Goal: Transaction & Acquisition: Purchase product/service

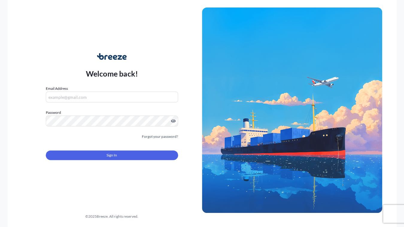
type input "[EMAIL_ADDRESS][DOMAIN_NAME]"
click at [122, 157] on button "Sign In" at bounding box center [112, 155] width 132 height 10
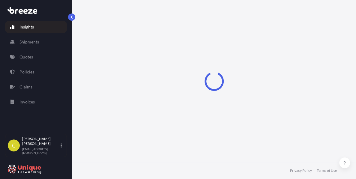
select select "2025"
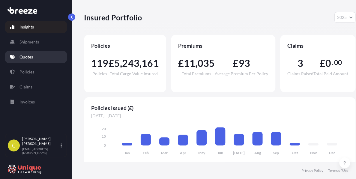
click at [29, 55] on p "Quotes" at bounding box center [25, 57] width 13 height 6
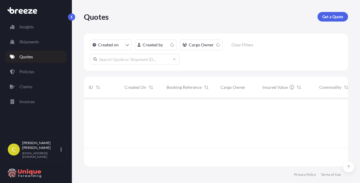
scroll to position [67, 259]
click at [140, 61] on input "text" at bounding box center [135, 59] width 90 height 11
paste input "FIS25004726"
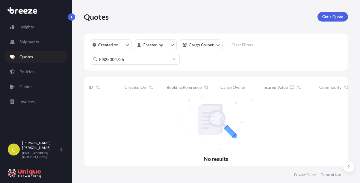
scroll to position [85, 259]
type input "FIS25004726"
click at [119, 62] on input "FIS25004726" at bounding box center [135, 59] width 90 height 11
drag, startPoint x: 124, startPoint y: 61, endPoint x: 70, endPoint y: 60, distance: 54.3
click at [70, 60] on div "Insights Shipments Quotes Policies Claims Invoices C [PERSON_NAME] [EMAIL_ADDRE…" at bounding box center [180, 91] width 360 height 183
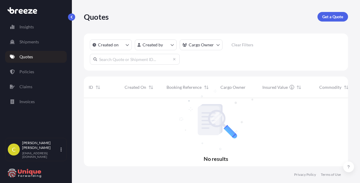
paste input "39940"
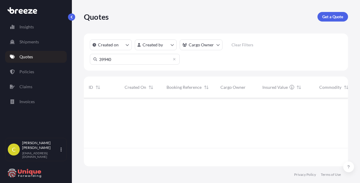
scroll to position [5, 5]
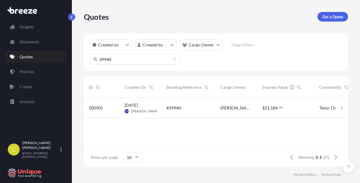
type input "39940"
click at [158, 106] on div "[DATE] [PERSON_NAME]" at bounding box center [141, 108] width 42 height 20
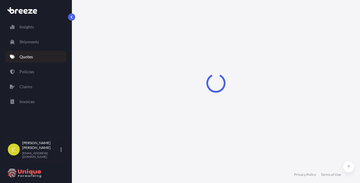
select select "Road"
select select "Sea"
select select "Road"
select select "1"
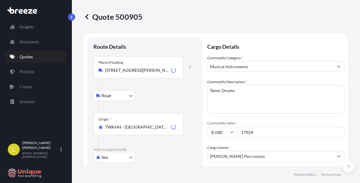
scroll to position [289, 0]
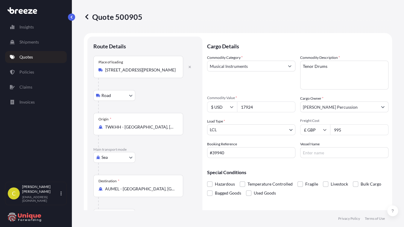
scroll to position [0, 0]
click at [393, 98] on div "Quote 500905 Route Details Place of loading [GEOGRAPHIC_DATA][PERSON_NAME], [GE…" at bounding box center [238, 105] width 333 height 210
click at [248, 48] on p "Cargo Details" at bounding box center [298, 46] width 182 height 18
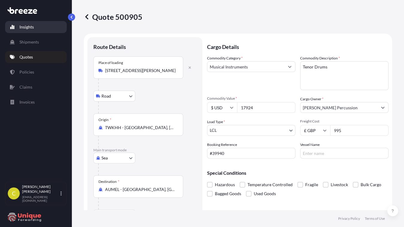
click at [35, 28] on link "Insights" at bounding box center [36, 27] width 62 height 12
select select "2025"
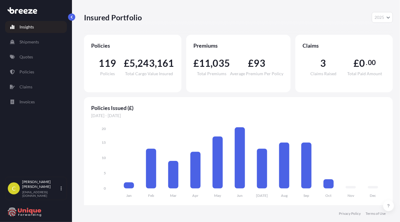
click at [142, 76] on div "119 Policies £ 5 , 243 , 161 Total Cargo Value Insured" at bounding box center [132, 67] width 83 height 36
click at [28, 39] on p "Shipments" at bounding box center [28, 42] width 19 height 6
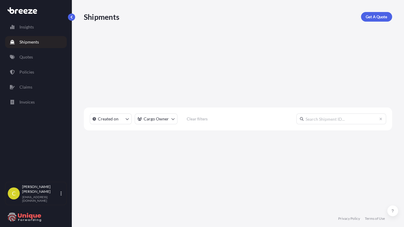
scroll to position [143, 304]
click at [24, 70] on p "Policies" at bounding box center [26, 72] width 15 height 6
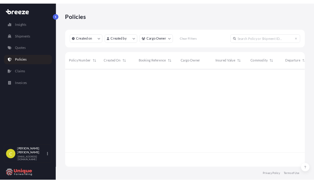
scroll to position [125, 304]
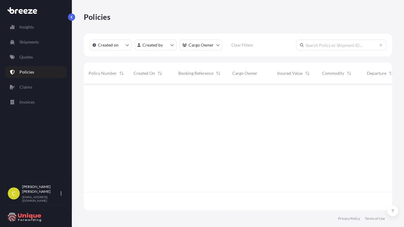
click at [323, 46] on input "text" at bounding box center [342, 45] width 90 height 11
paste input "FIS25004726"
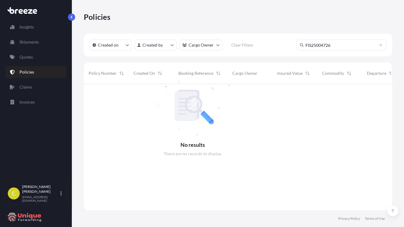
scroll to position [143, 304]
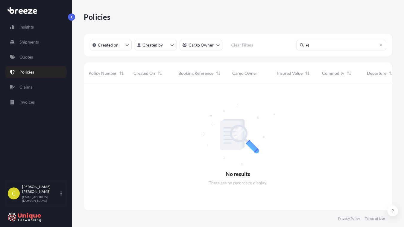
type input "F"
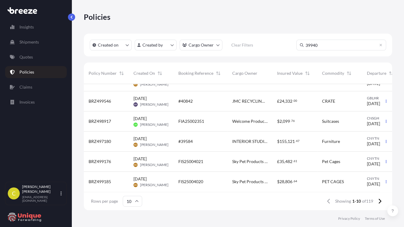
scroll to position [98, 0]
type input "39940"
click at [31, 57] on p "Quotes" at bounding box center [25, 57] width 13 height 6
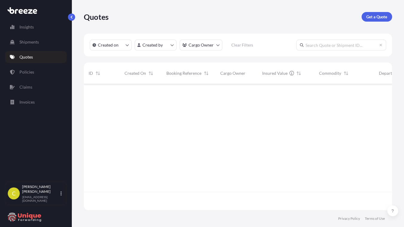
scroll to position [125, 304]
click at [319, 46] on input "text" at bounding box center [342, 45] width 90 height 11
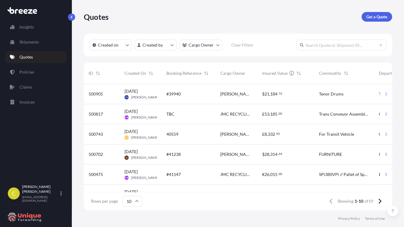
type input "2"
click at [188, 95] on div "#39940" at bounding box center [189, 94] width 44 height 6
select select "Road"
select select "Sea"
select select "Road"
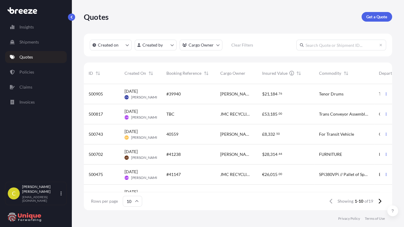
select select "1"
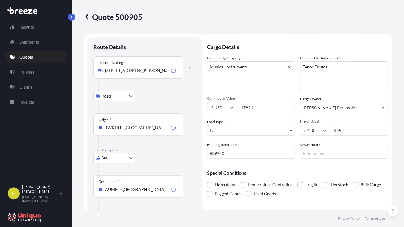
scroll to position [239, 0]
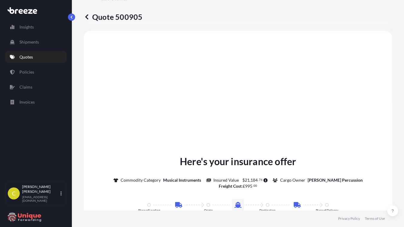
click at [246, 110] on div "Here's your insurance offer Commodity Category Musical Instruments Insured Valu…" at bounding box center [238, 224] width 292 height 370
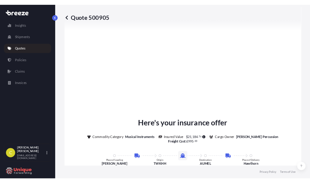
scroll to position [870, 0]
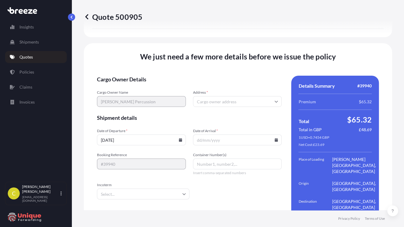
click at [215, 114] on span "Shipment details" at bounding box center [189, 117] width 185 height 7
click at [214, 96] on input "Address *" at bounding box center [237, 101] width 89 height 11
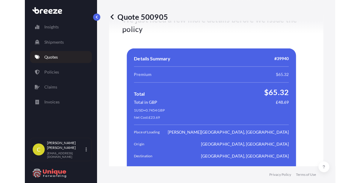
scroll to position [1138, 0]
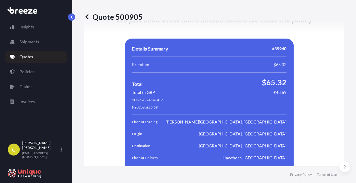
click at [310, 95] on div "We just need a few more details before we issue the policy Cargo Owner Details …" at bounding box center [214, 177] width 260 height 343
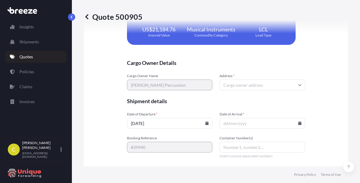
scroll to position [1291, 0]
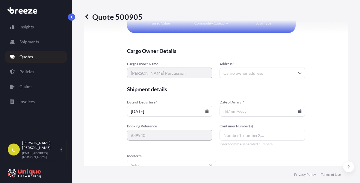
click at [237, 62] on div "Address *" at bounding box center [263, 70] width 86 height 17
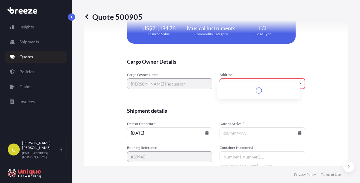
scroll to position [1302, 0]
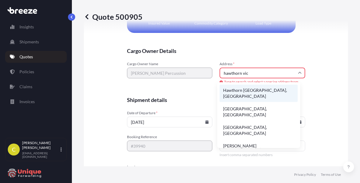
click at [247, 87] on li "Hawthorn [GEOGRAPHIC_DATA], [GEOGRAPHIC_DATA]" at bounding box center [259, 93] width 78 height 17
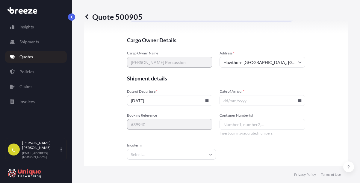
type input "Hawthorn VIC 3122, [GEOGRAPHIC_DATA]"
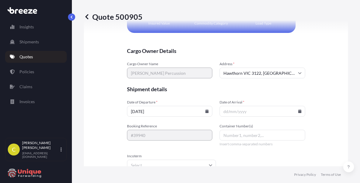
click at [224, 106] on input "Date of Arrival *" at bounding box center [263, 111] width 86 height 11
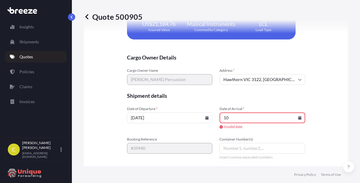
scroll to position [1298, 0]
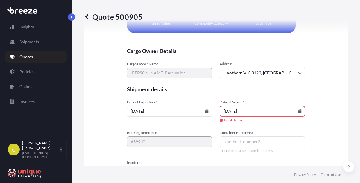
type input "[DATE]"
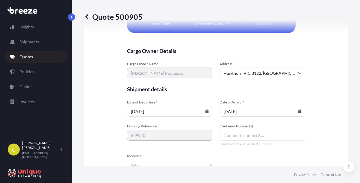
scroll to position [1291, 0]
click at [224, 130] on input "Container Number(s)" at bounding box center [263, 135] width 86 height 11
paste input "OOLU6295971"
type input "OOLU6295971"
click at [306, 123] on div "We just need a few more details before we issue the policy Cargo Owner Details …" at bounding box center [216, 24] width 264 height 343
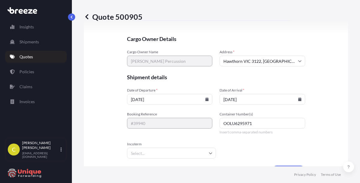
scroll to position [1311, 0]
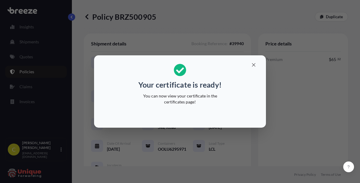
click at [218, 95] on p "You can now view your certificate in the certificates page!" at bounding box center [180, 99] width 92 height 12
click at [174, 101] on p "You can now view your certificate in the certificates page!" at bounding box center [180, 99] width 92 height 12
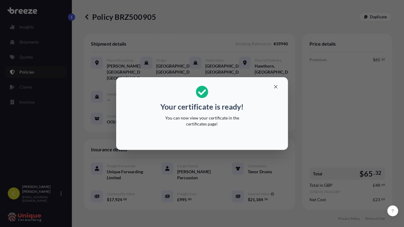
click at [219, 118] on p "You can now view your certificate in the certificates page!" at bounding box center [202, 121] width 92 height 12
click at [275, 86] on icon "button" at bounding box center [275, 86] width 5 height 5
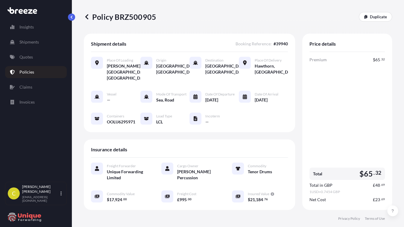
click at [274, 139] on div "Insurance details Freight Forwarder Unique Forwarding Limited Cargo Owner [PERS…" at bounding box center [190, 174] width 212 height 70
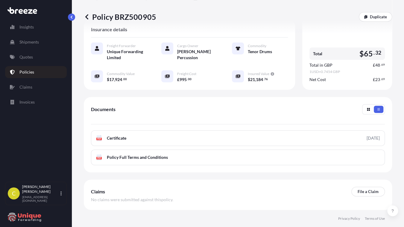
scroll to position [155, 0]
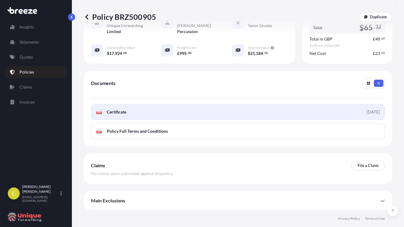
click at [205, 107] on link "PDF Certificate [DATE]" at bounding box center [238, 112] width 294 height 16
